Goal: Task Accomplishment & Management: Use online tool/utility

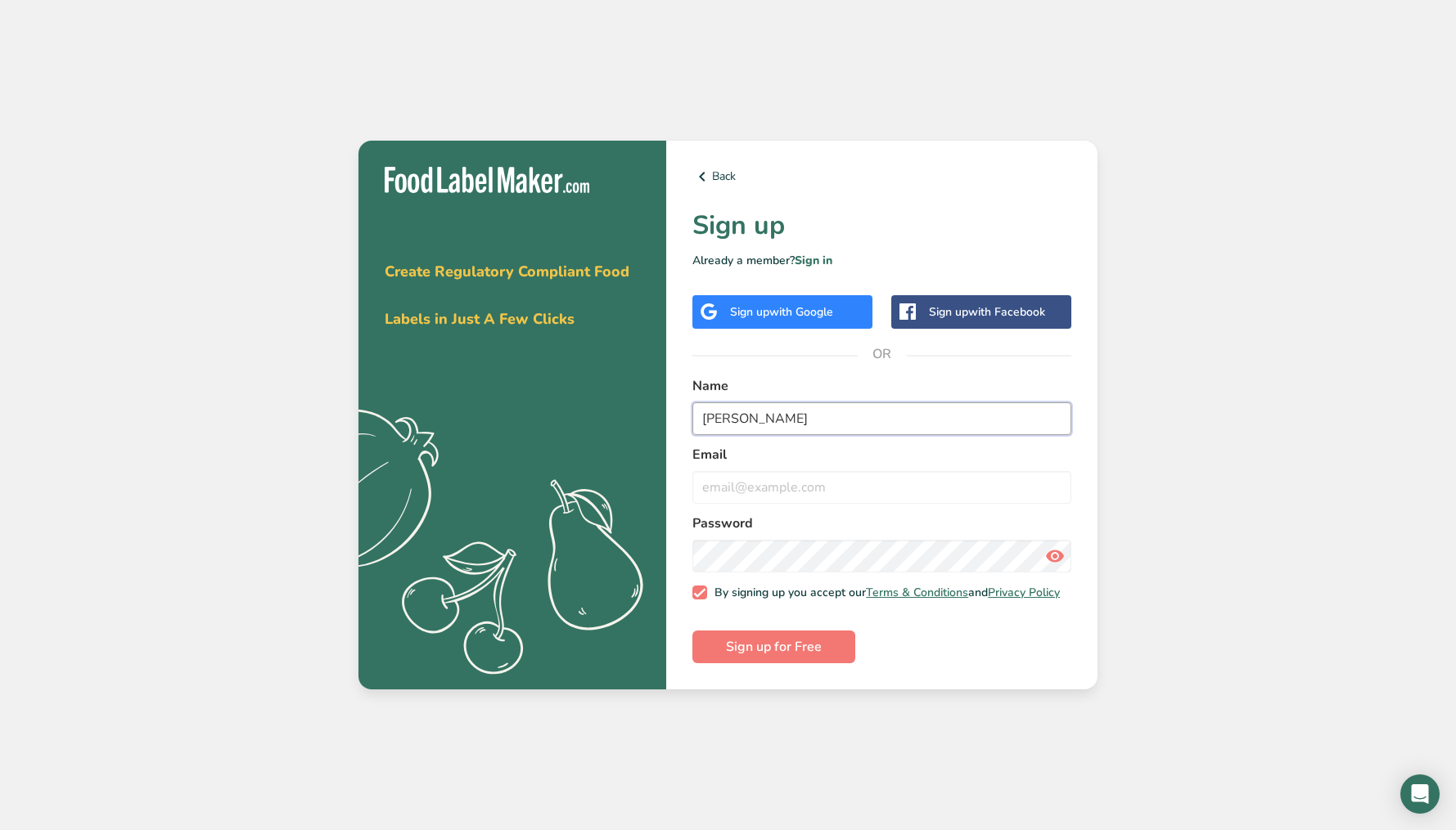
type input "[PERSON_NAME]"
type input "a"
type input "[PERSON_NAME][EMAIL_ADDRESS][PERSON_NAME][DOMAIN_NAME]"
click at [1031, 643] on form "Name [PERSON_NAME] [PERSON_NAME][EMAIL_ADDRESS][PERSON_NAME][DOMAIN_NAME] Passw…" at bounding box center [881, 520] width 379 height 288
click at [820, 657] on span "Sign up for Free" at bounding box center [773, 647] width 96 height 20
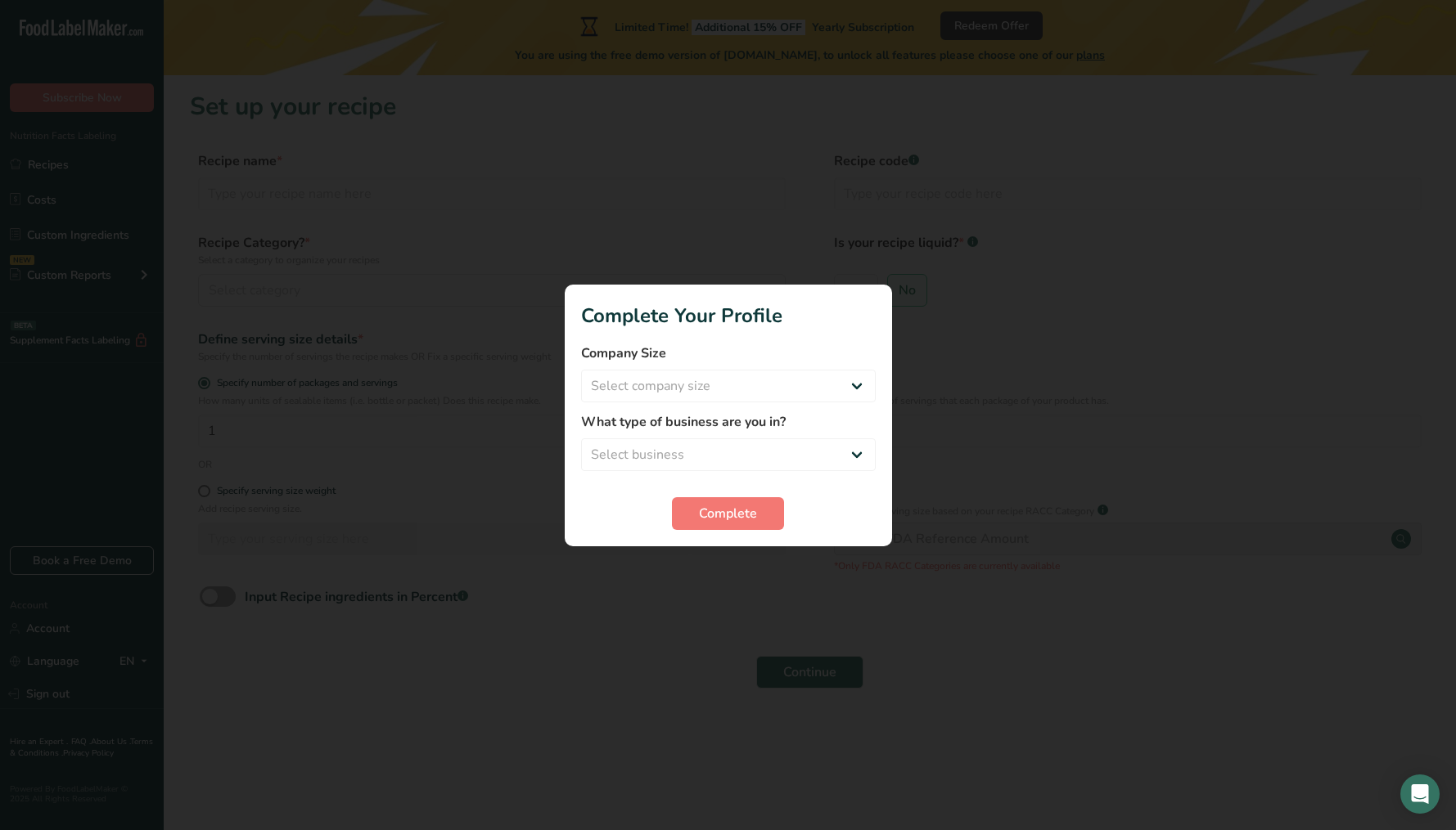
drag, startPoint x: 753, startPoint y: 508, endPoint x: 846, endPoint y: 495, distance: 93.9
click at [753, 508] on span "Complete" at bounding box center [728, 514] width 58 height 20
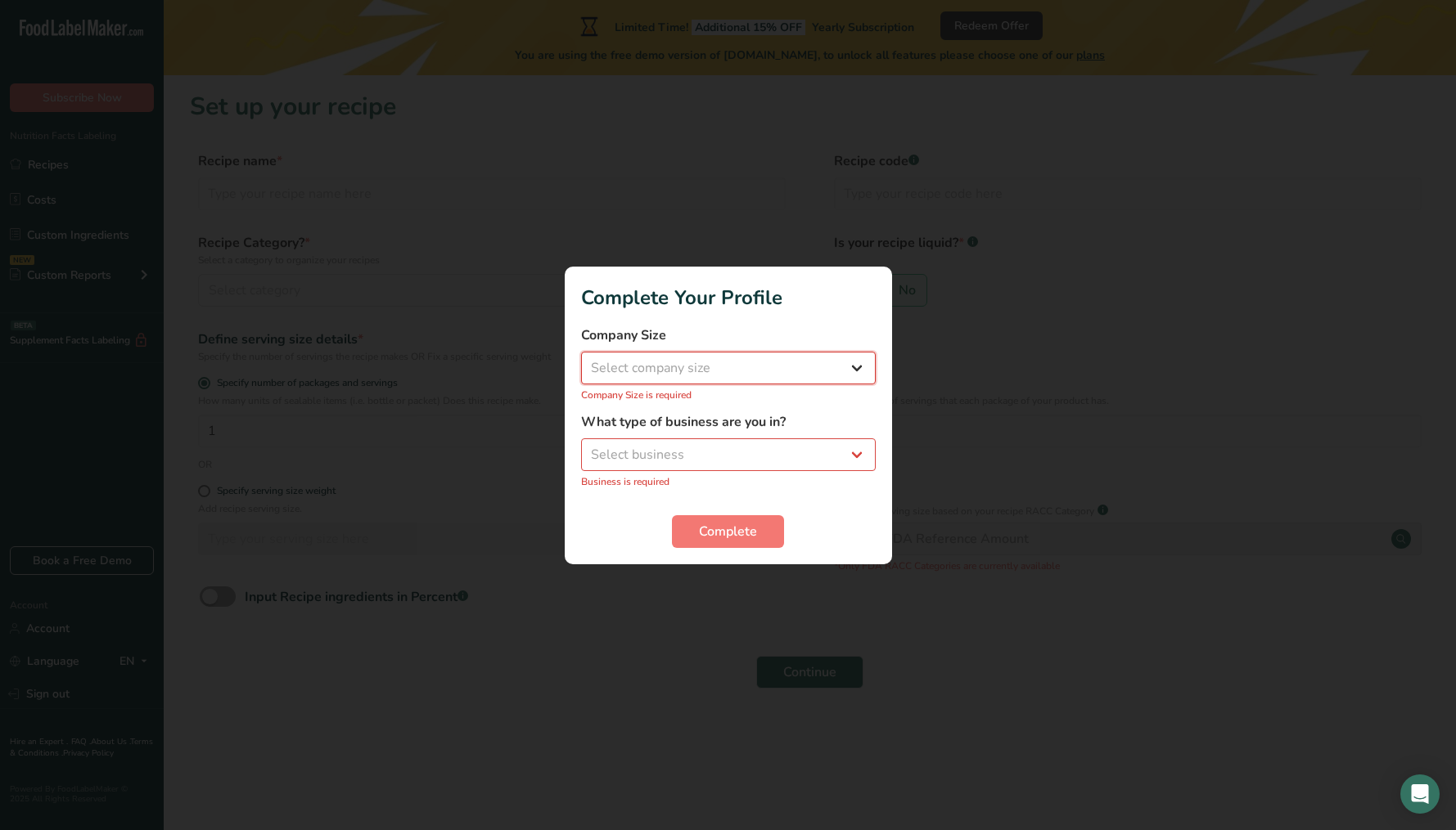
select select "4"
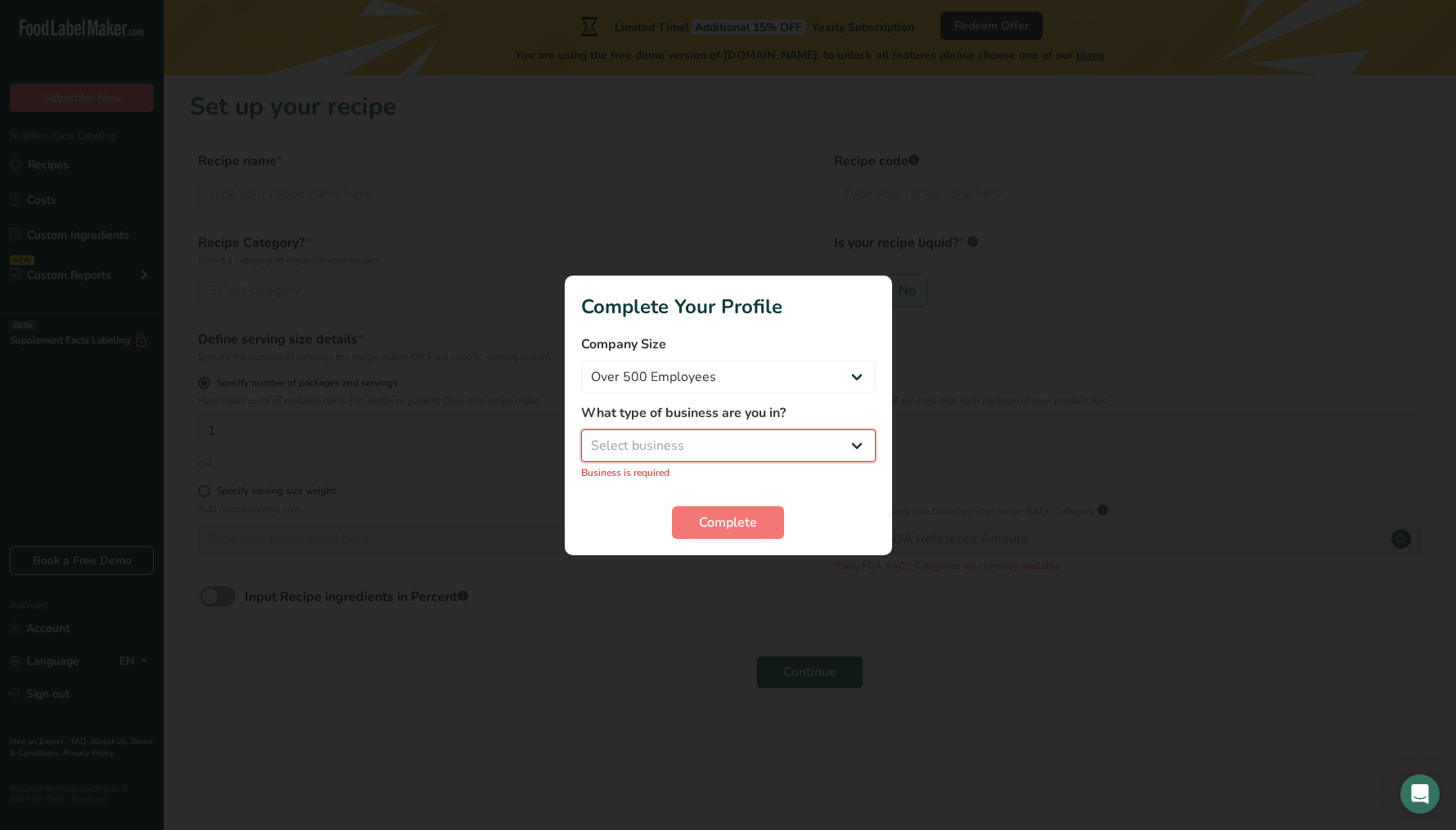
select select "8"
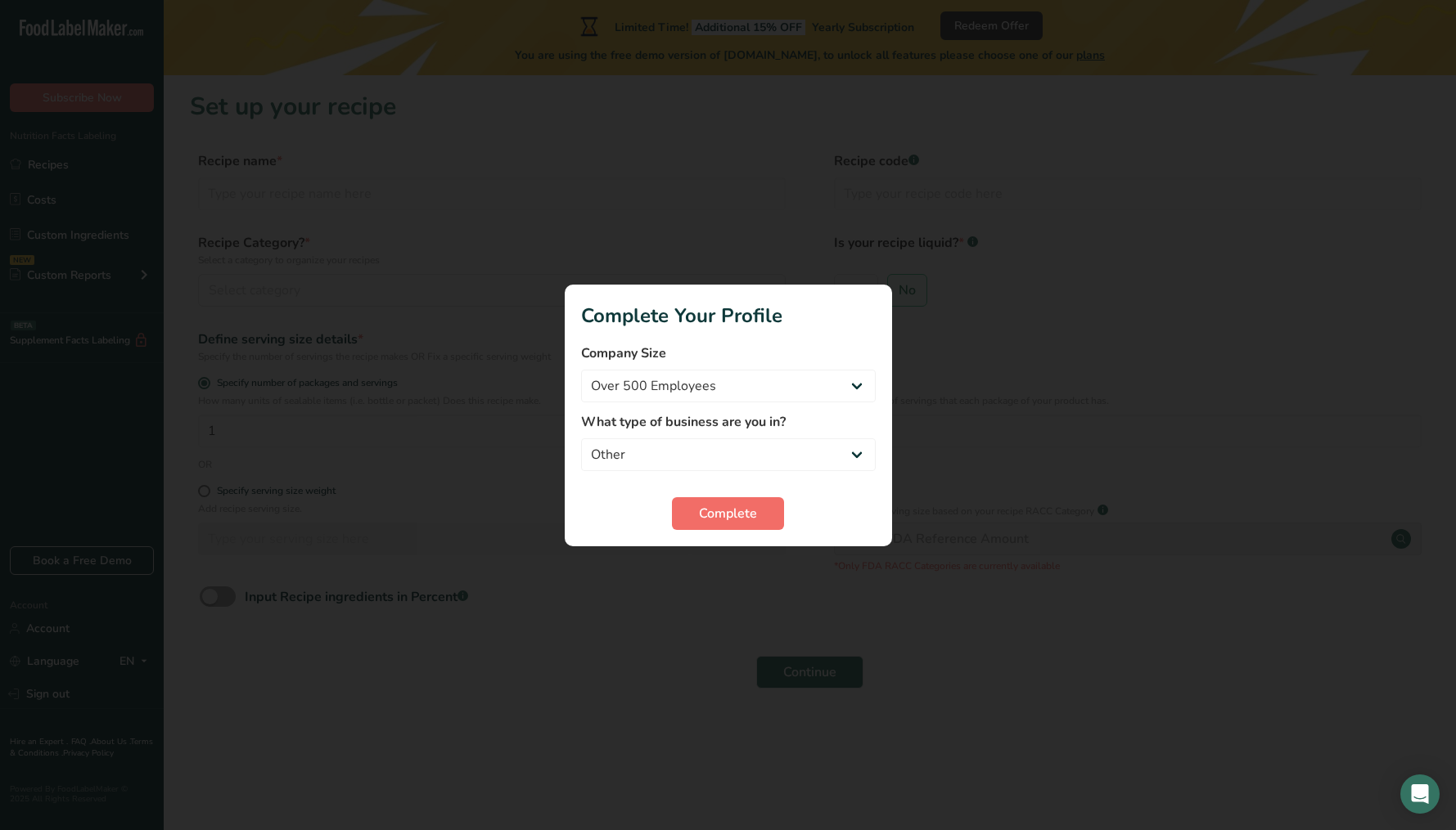
click at [759, 519] on button "Complete" at bounding box center [728, 513] width 112 height 33
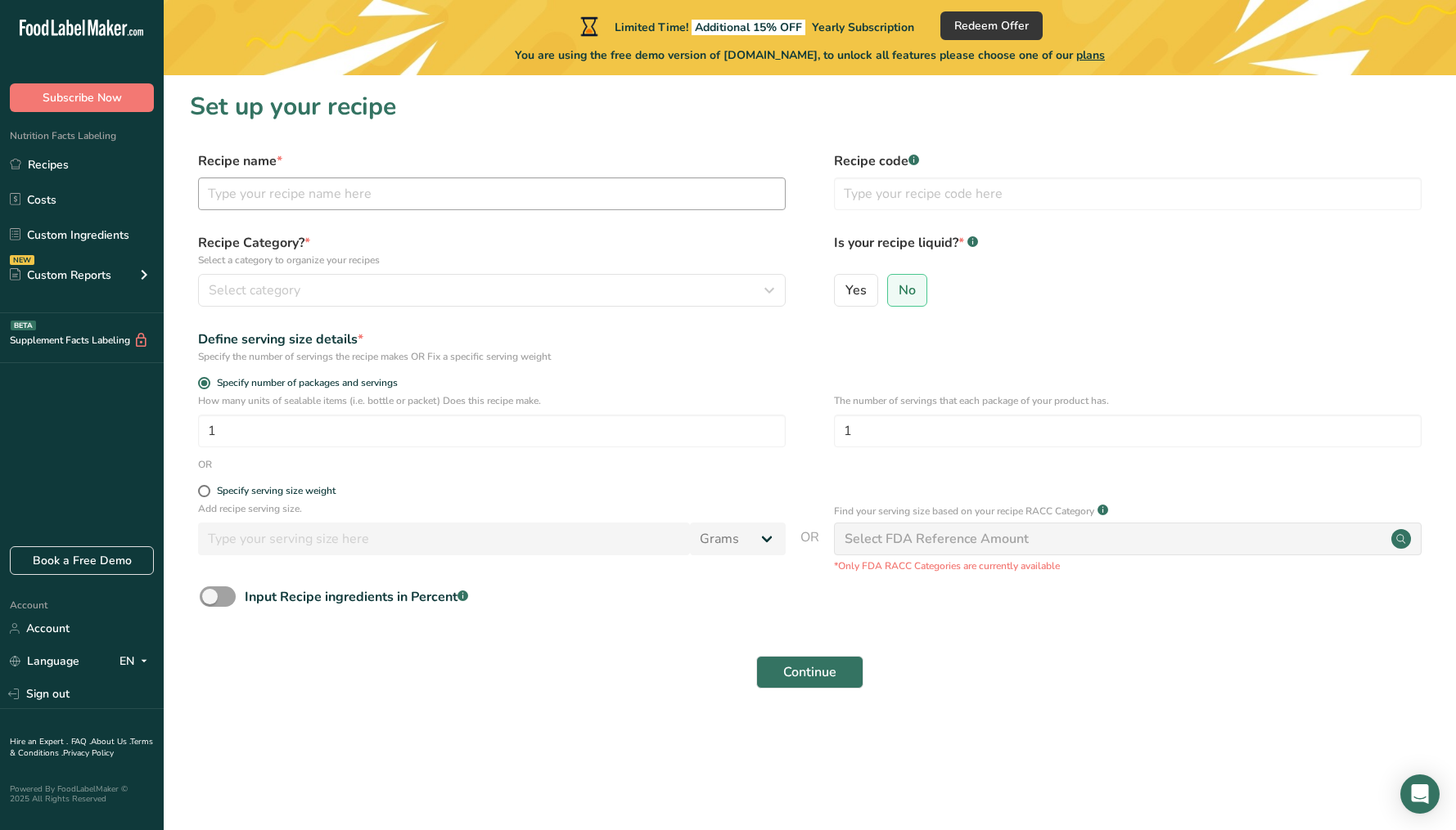
scroll to position [0, 1]
click at [322, 194] on input "text" at bounding box center [492, 194] width 587 height 33
type input "Green Beans"
click at [561, 283] on div "Select category" at bounding box center [487, 290] width 556 height 20
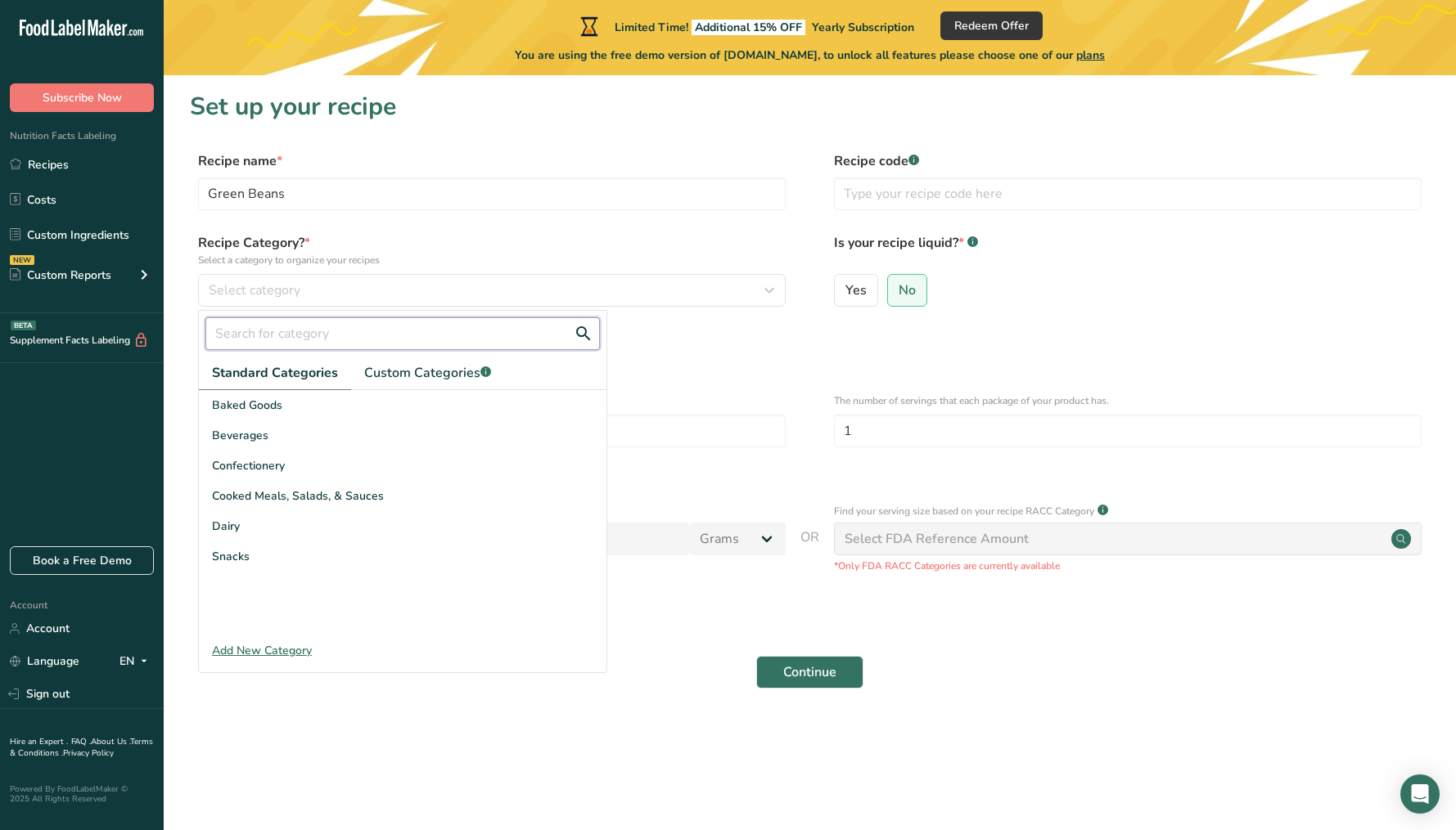
click at [434, 331] on input "text" at bounding box center [403, 334] width 395 height 33
click at [337, 487] on span "Cooked Meals, Salads, & Sauces" at bounding box center [297, 495] width 171 height 17
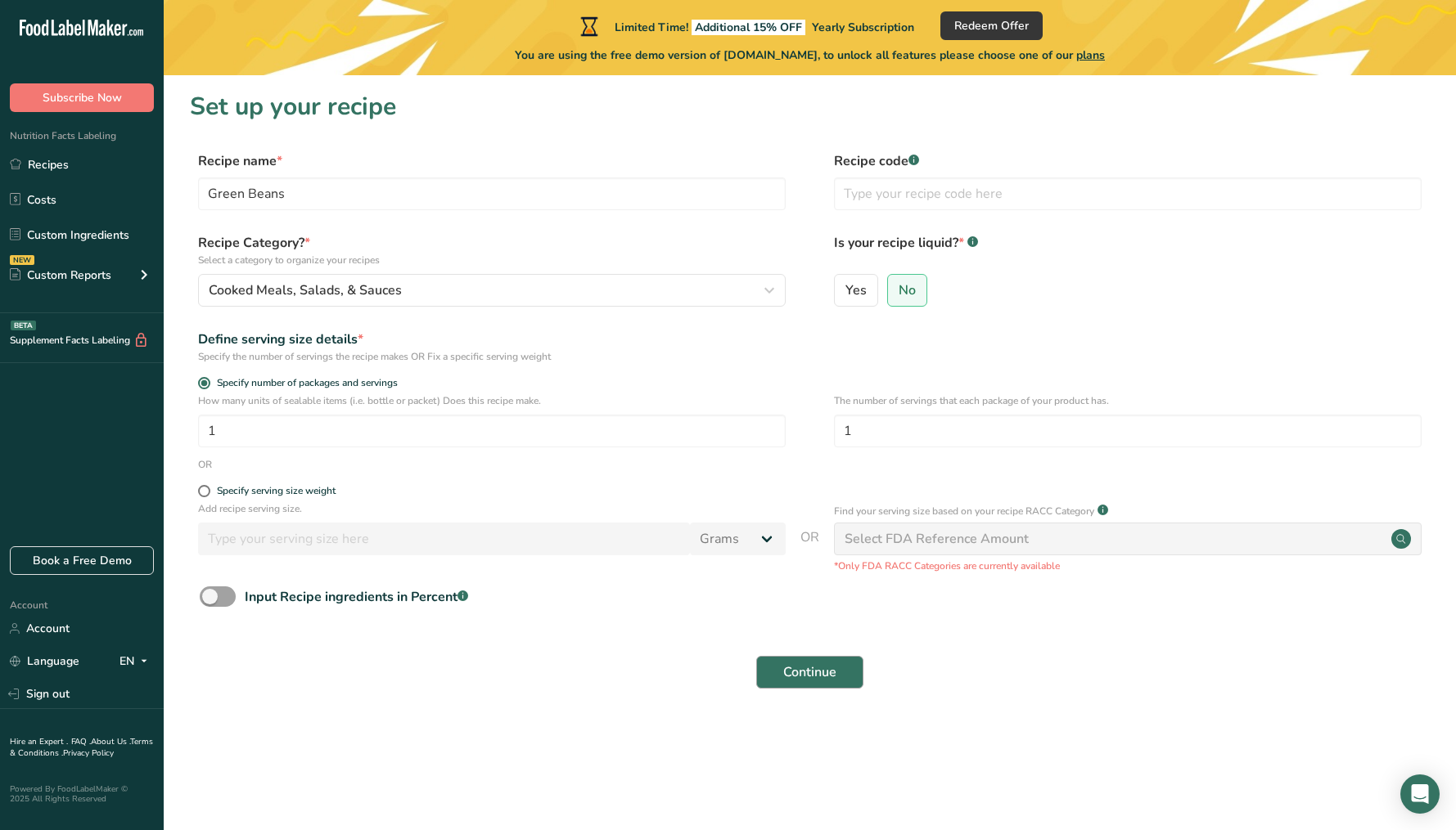
click at [851, 675] on button "Continue" at bounding box center [810, 672] width 107 height 33
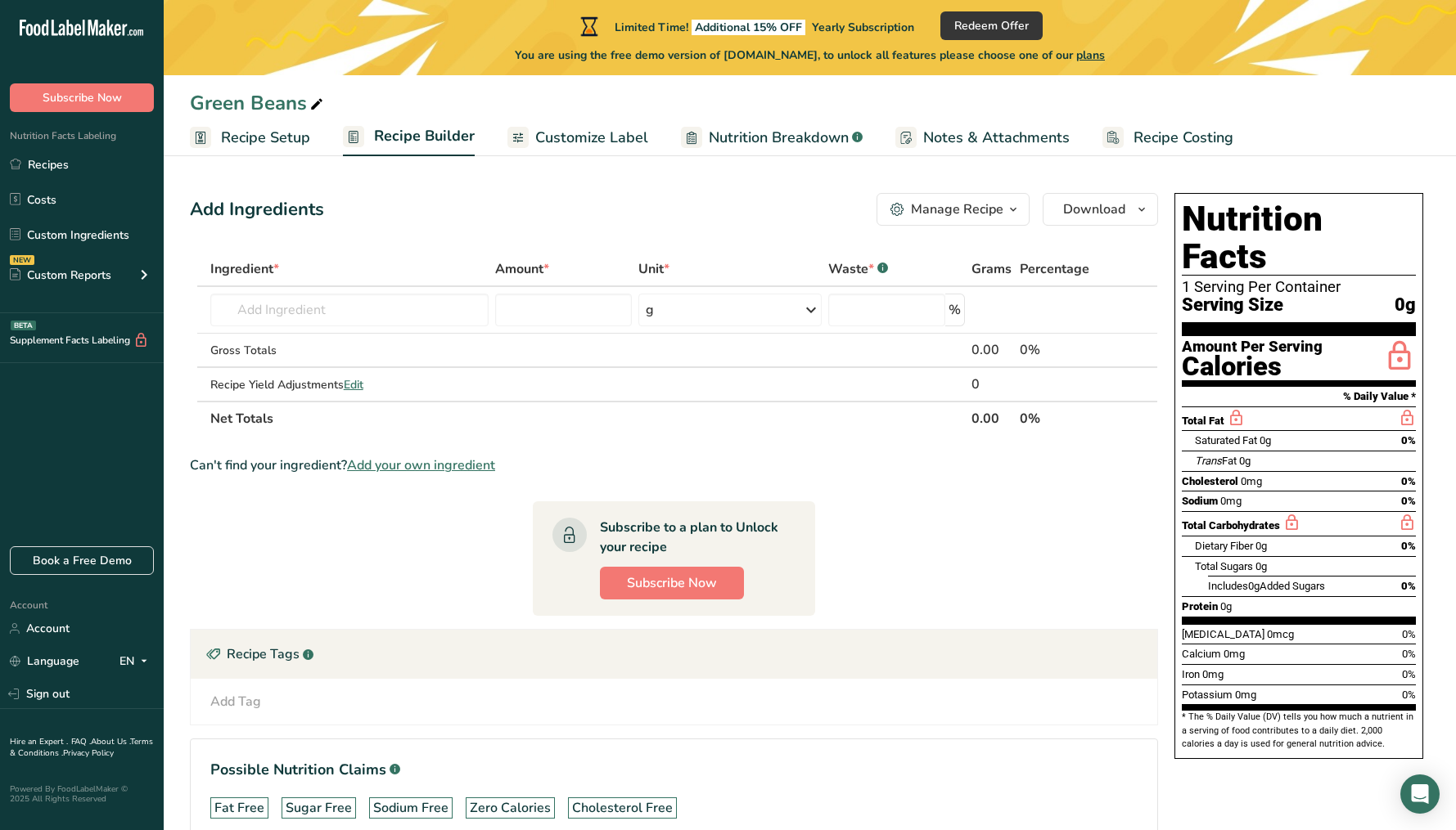
click at [1260, 355] on div "Calories" at bounding box center [1252, 367] width 141 height 24
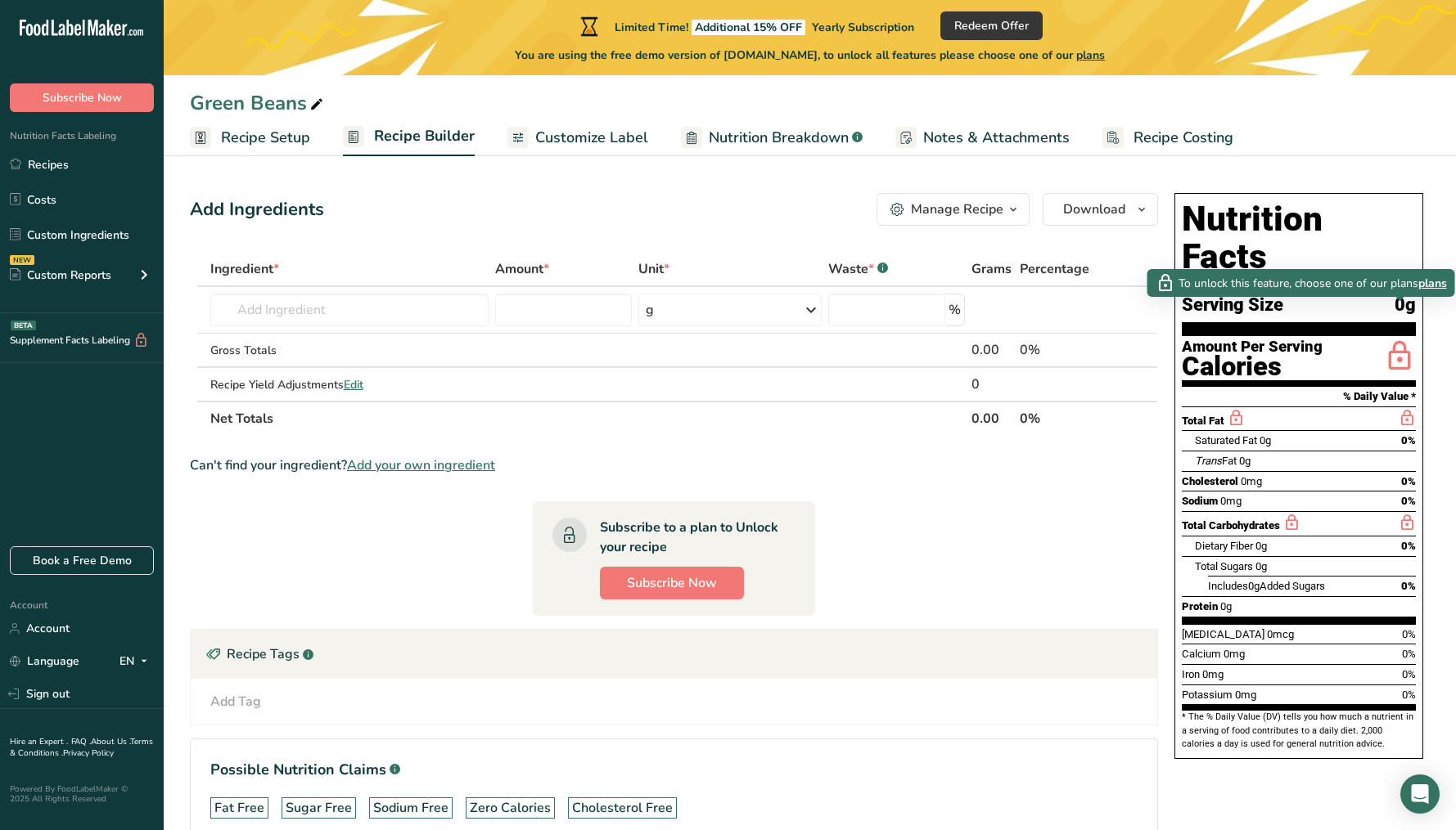
click at [1392, 338] on icon at bounding box center [1399, 357] width 33 height 38
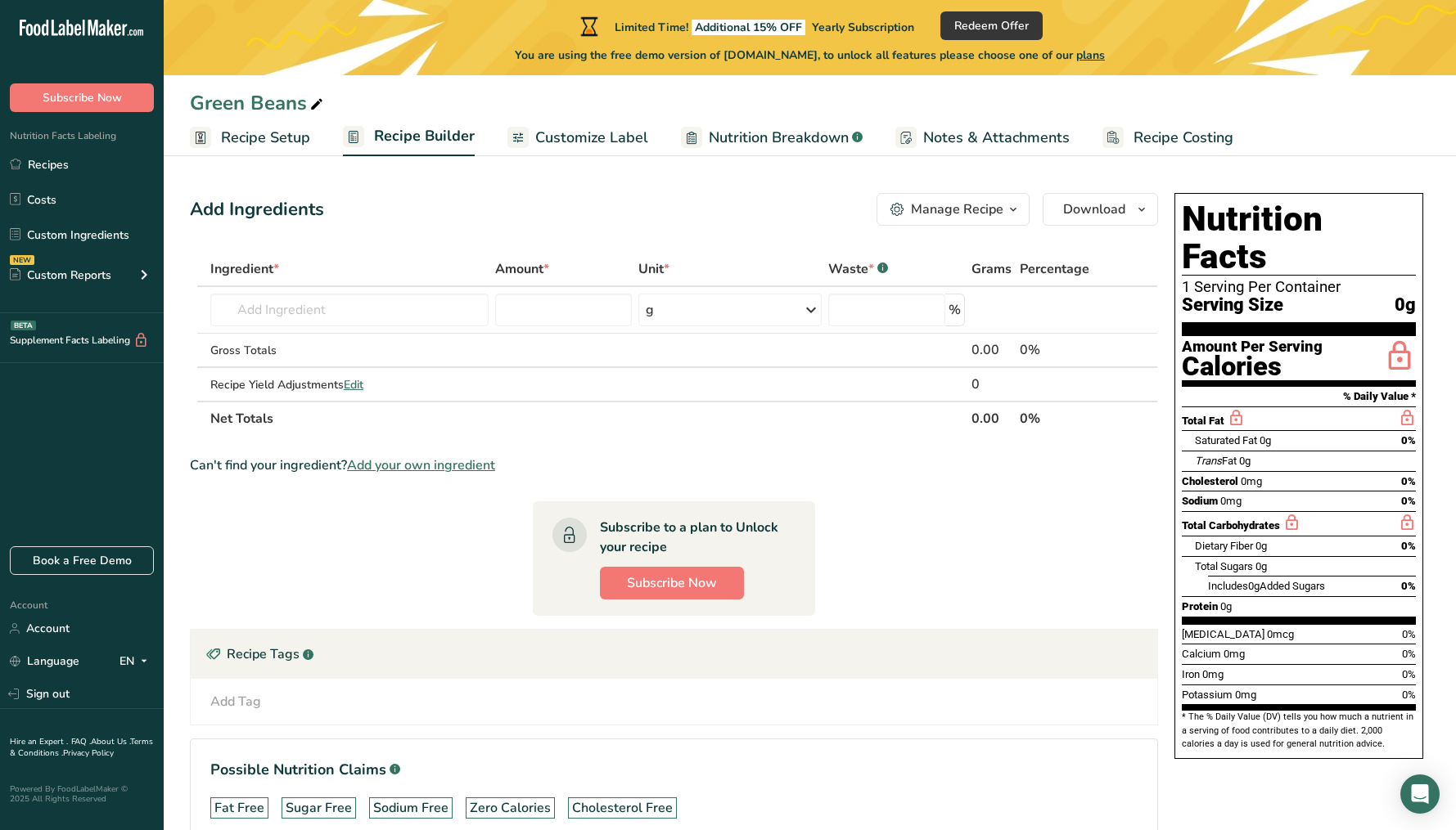
click at [1392, 338] on icon at bounding box center [1399, 357] width 33 height 38
